Goal: Navigation & Orientation: Find specific page/section

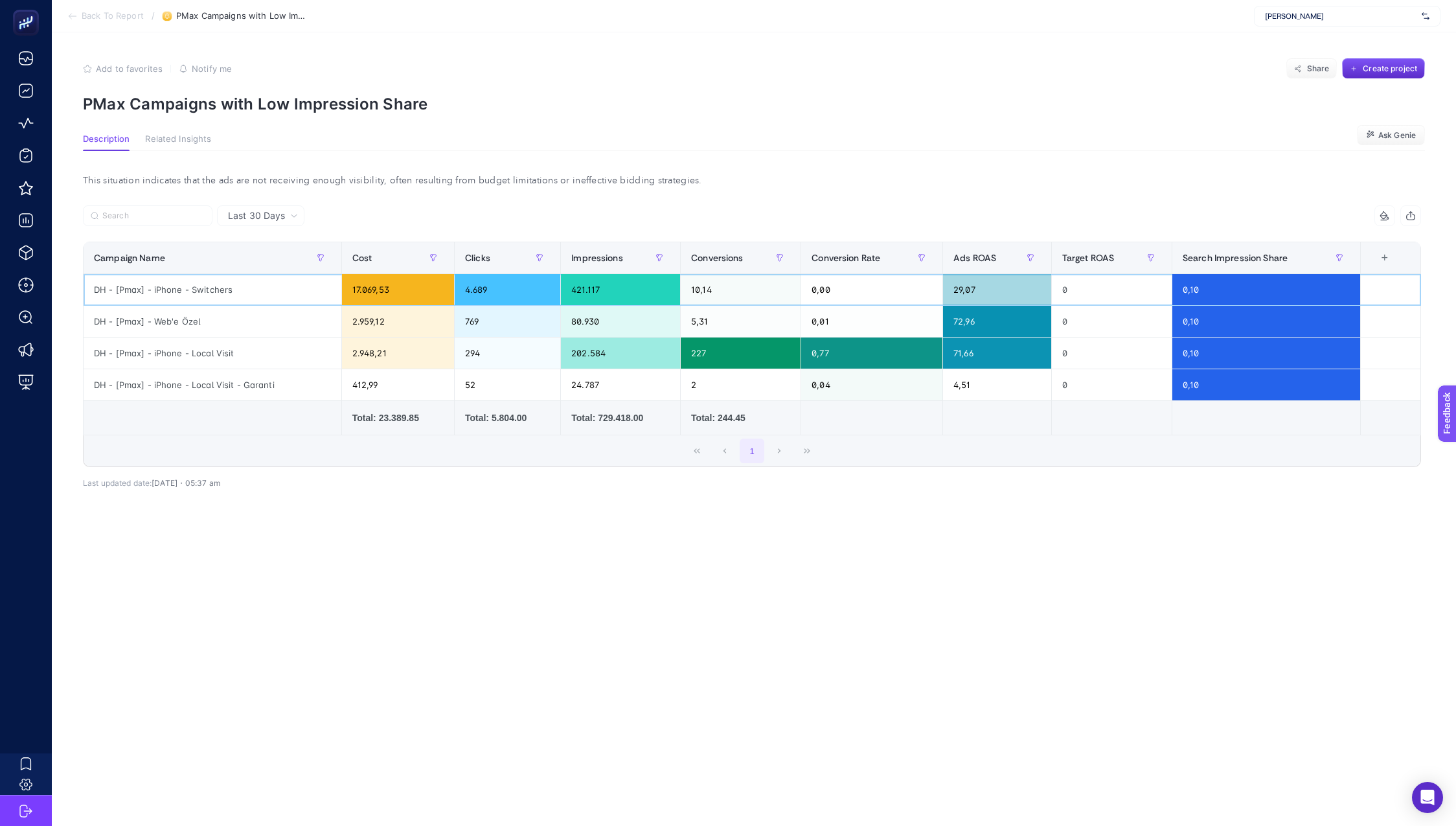
click at [377, 296] on div "17.069,53" at bounding box center [397, 290] width 112 height 31
click at [371, 321] on div "2.959,12" at bounding box center [397, 321] width 112 height 31
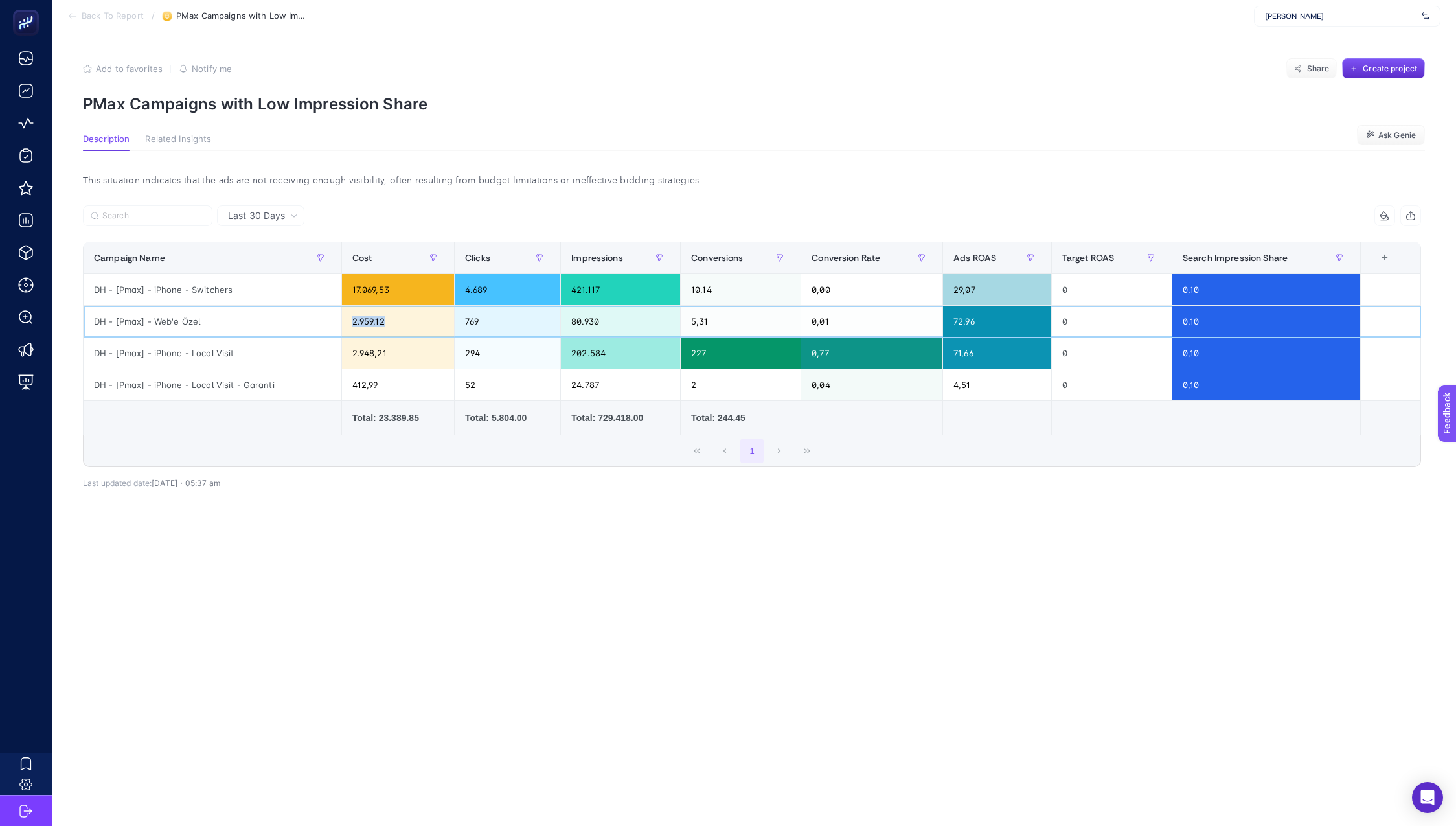
click at [371, 321] on div "2.959,12" at bounding box center [397, 321] width 112 height 31
click at [372, 369] on div "412,99" at bounding box center [397, 385] width 112 height 31
click at [375, 352] on div "2.948,21" at bounding box center [397, 353] width 112 height 31
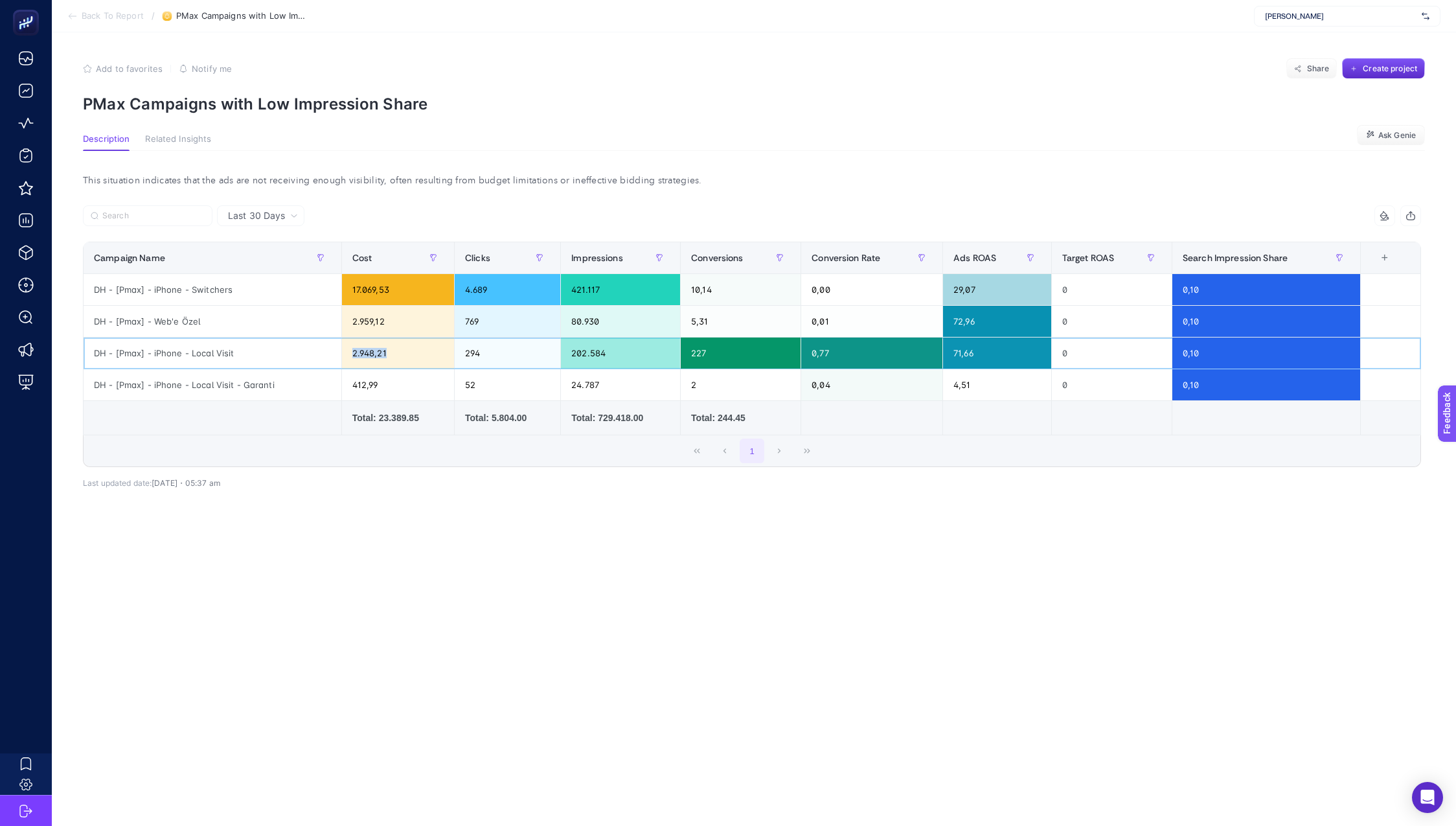
click at [375, 352] on div "2.948,21" at bounding box center [397, 353] width 112 height 31
click at [373, 382] on div "412,99" at bounding box center [397, 385] width 112 height 31
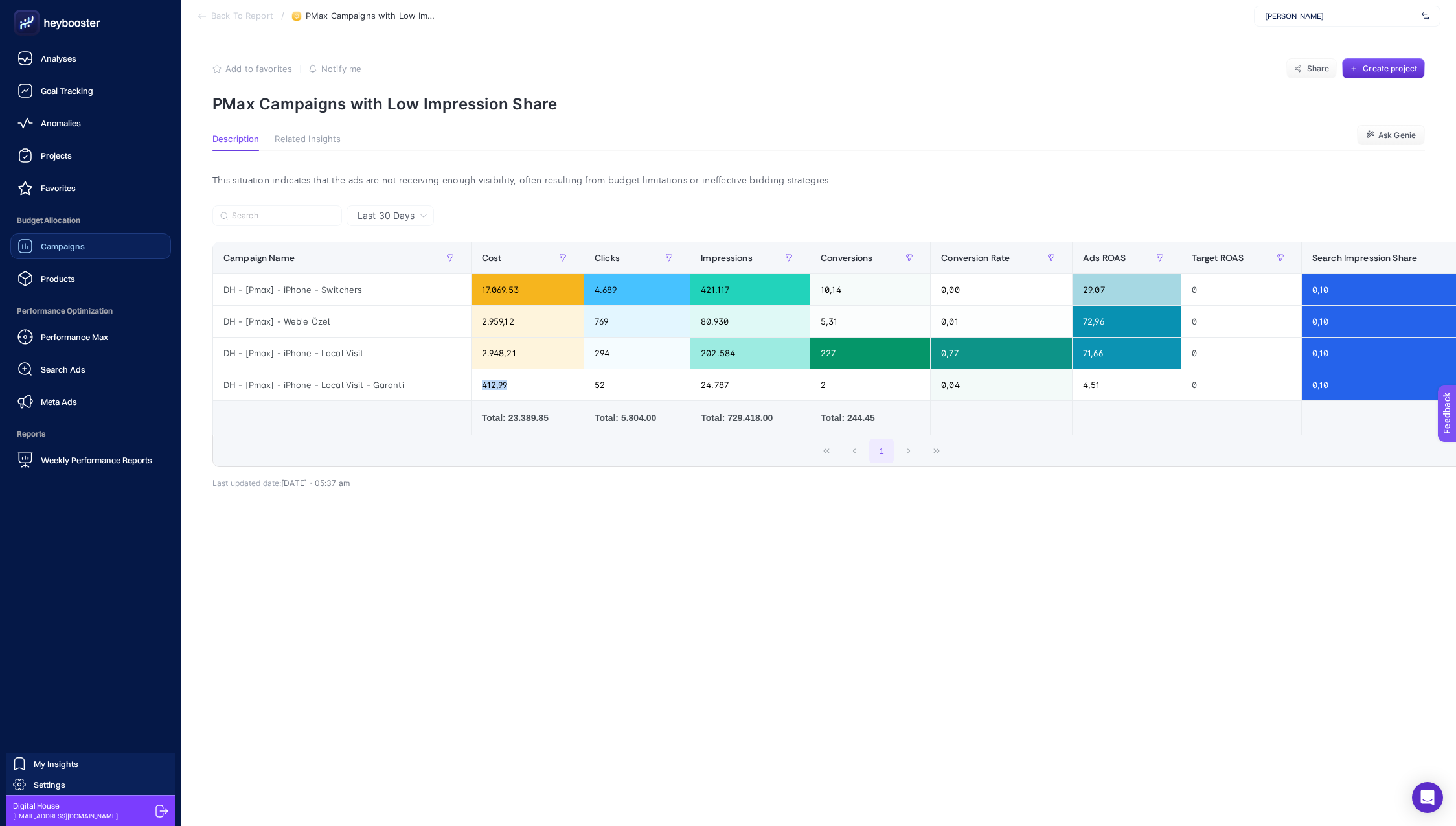
click at [58, 240] on div "Campaigns" at bounding box center [51, 246] width 68 height 16
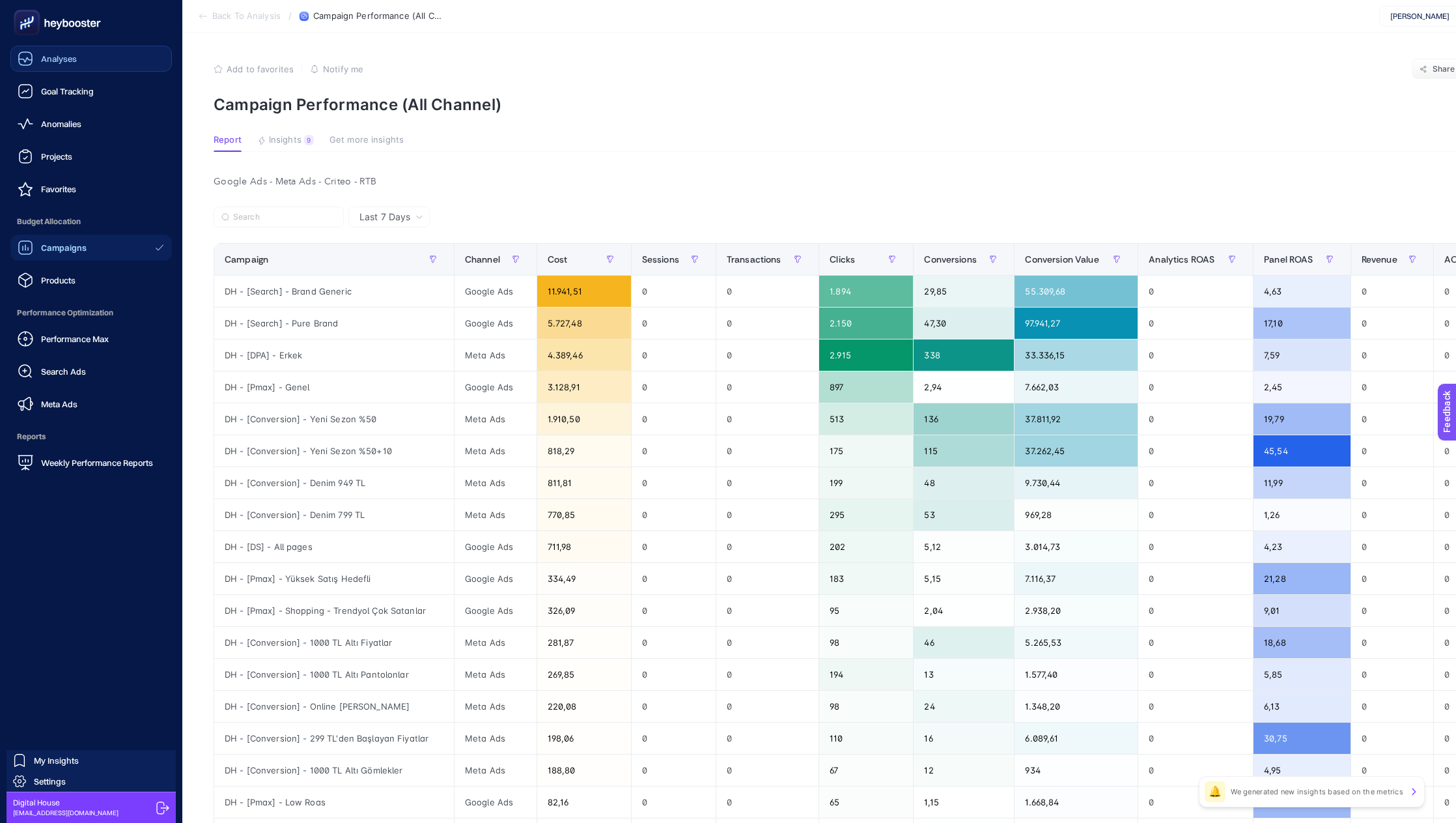
click at [51, 55] on span "Analyses" at bounding box center [59, 58] width 36 height 11
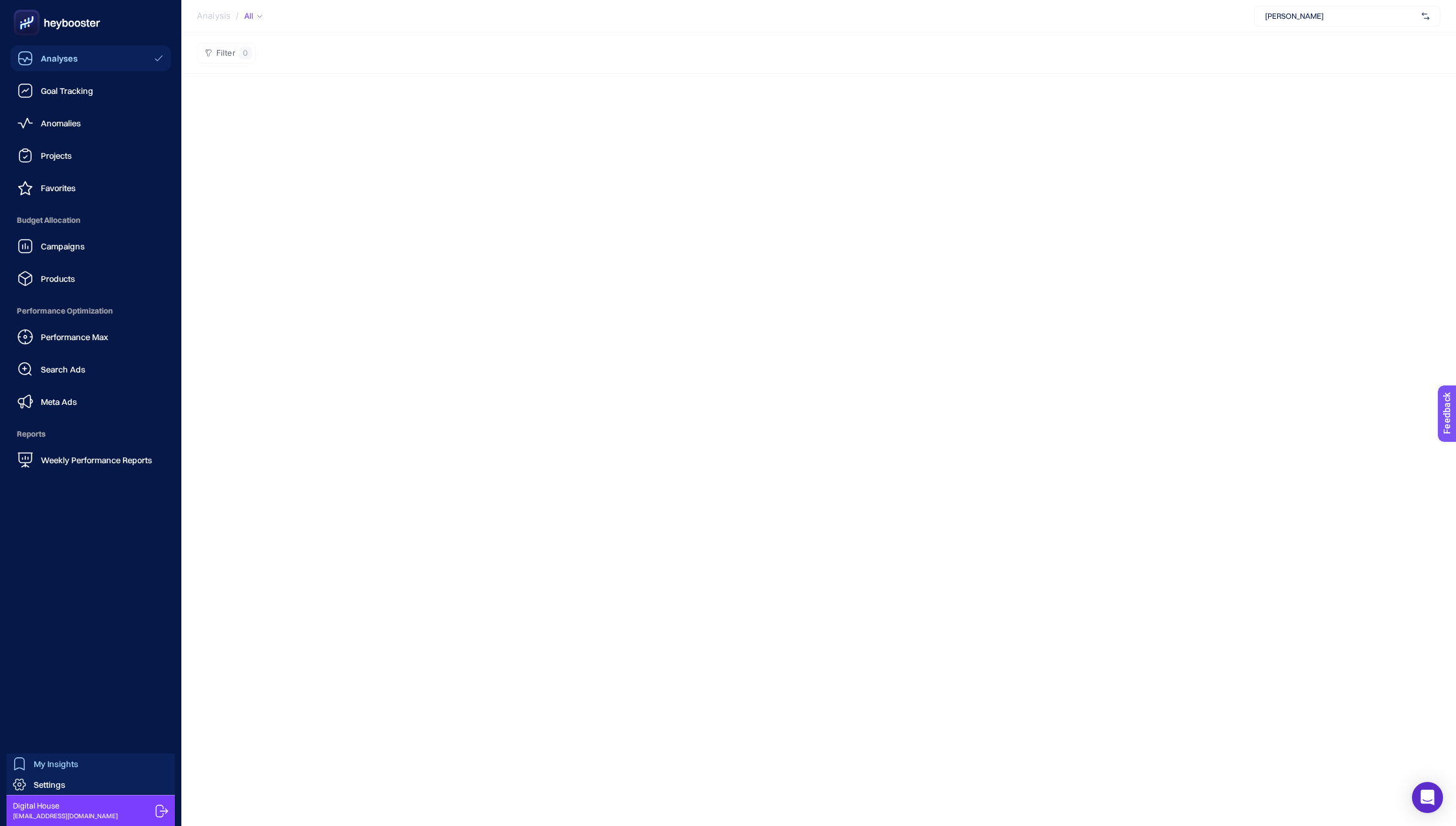
click at [94, 762] on link "My Insights" at bounding box center [90, 763] width 168 height 20
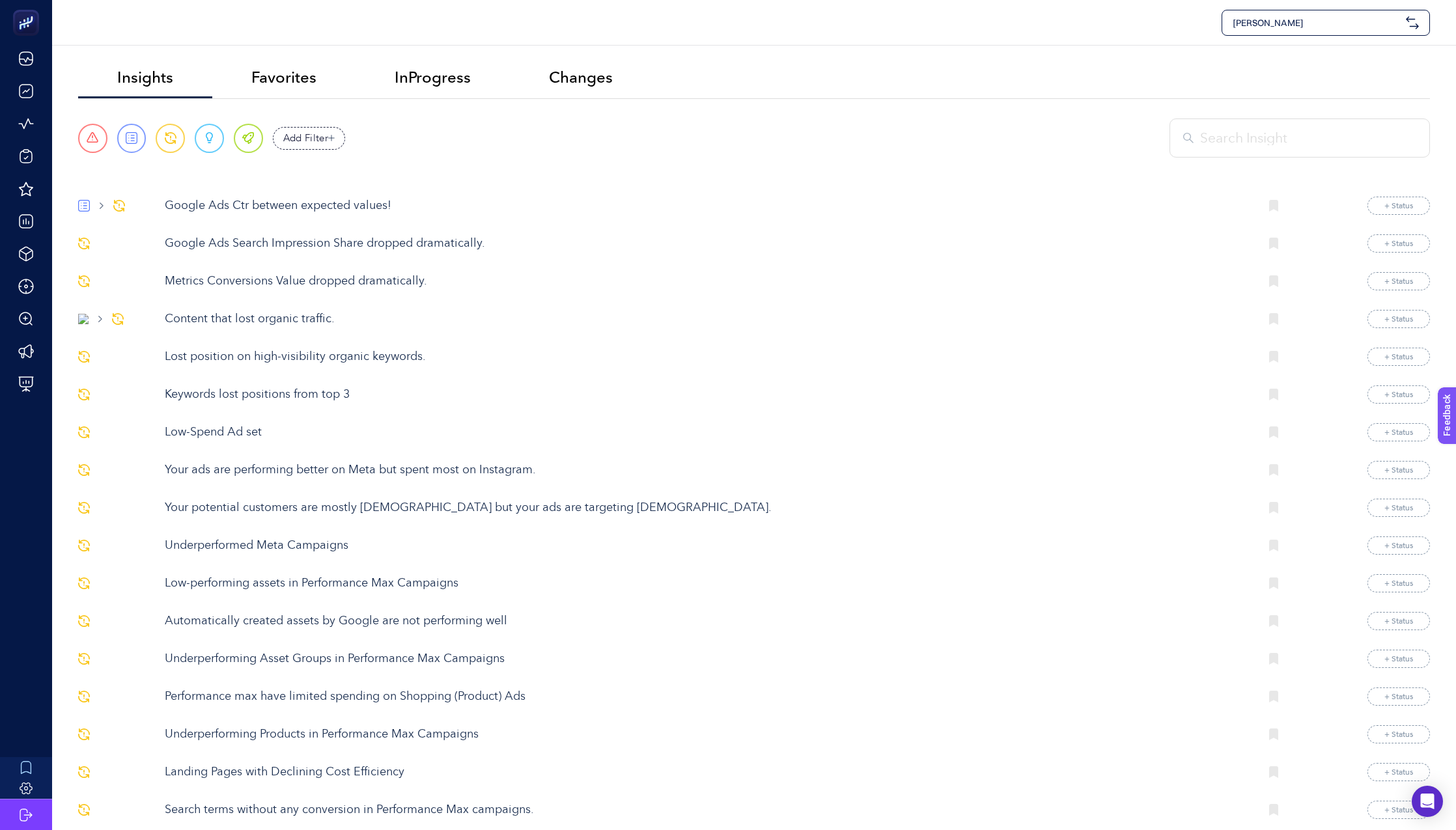
click at [282, 201] on p "Google Ads Ctr between expected values!" at bounding box center [706, 205] width 1085 height 18
